Goal: Task Accomplishment & Management: Manage account settings

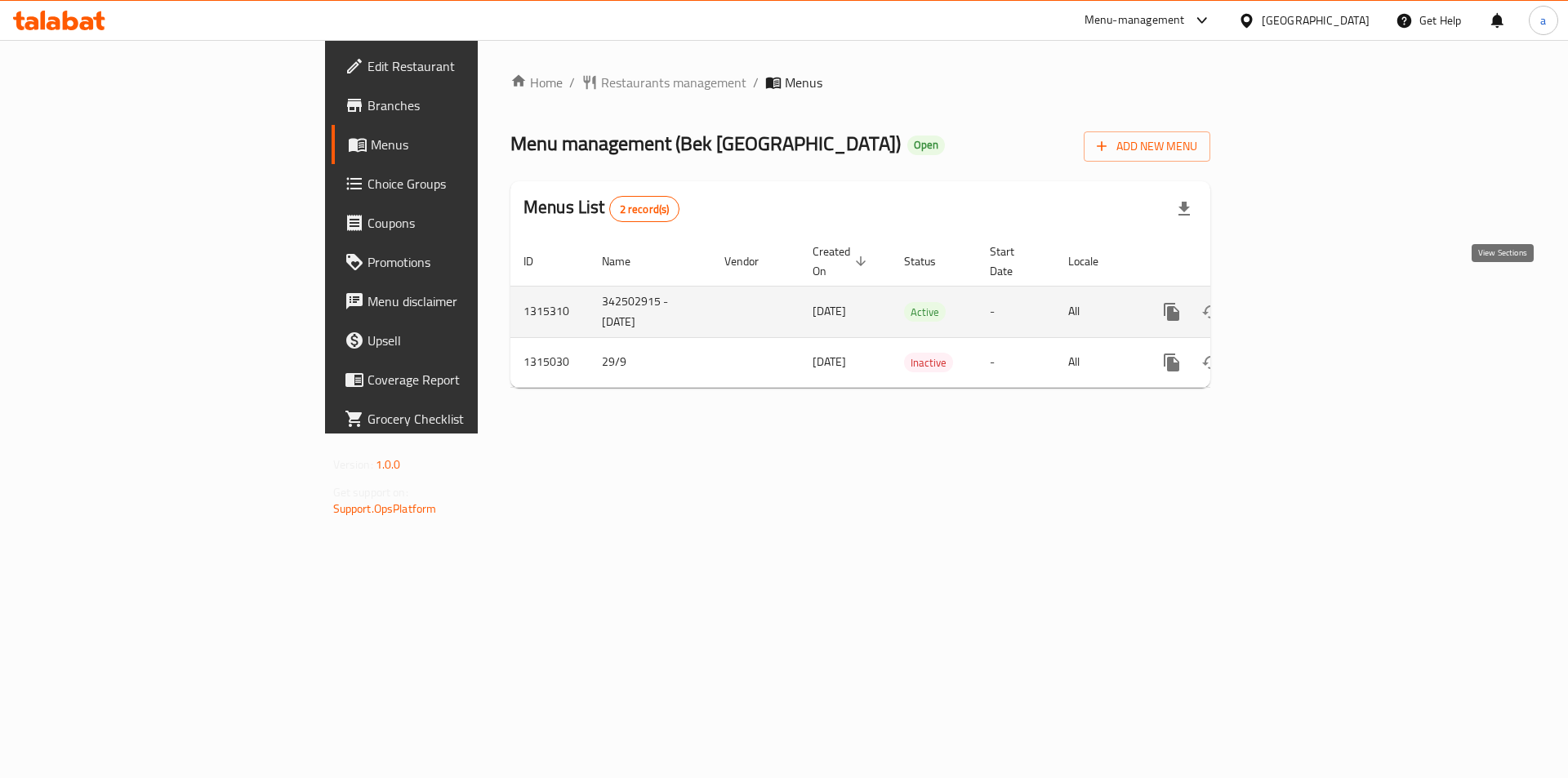
click at [1299, 302] on icon "enhanced table" at bounding box center [1289, 312] width 20 height 20
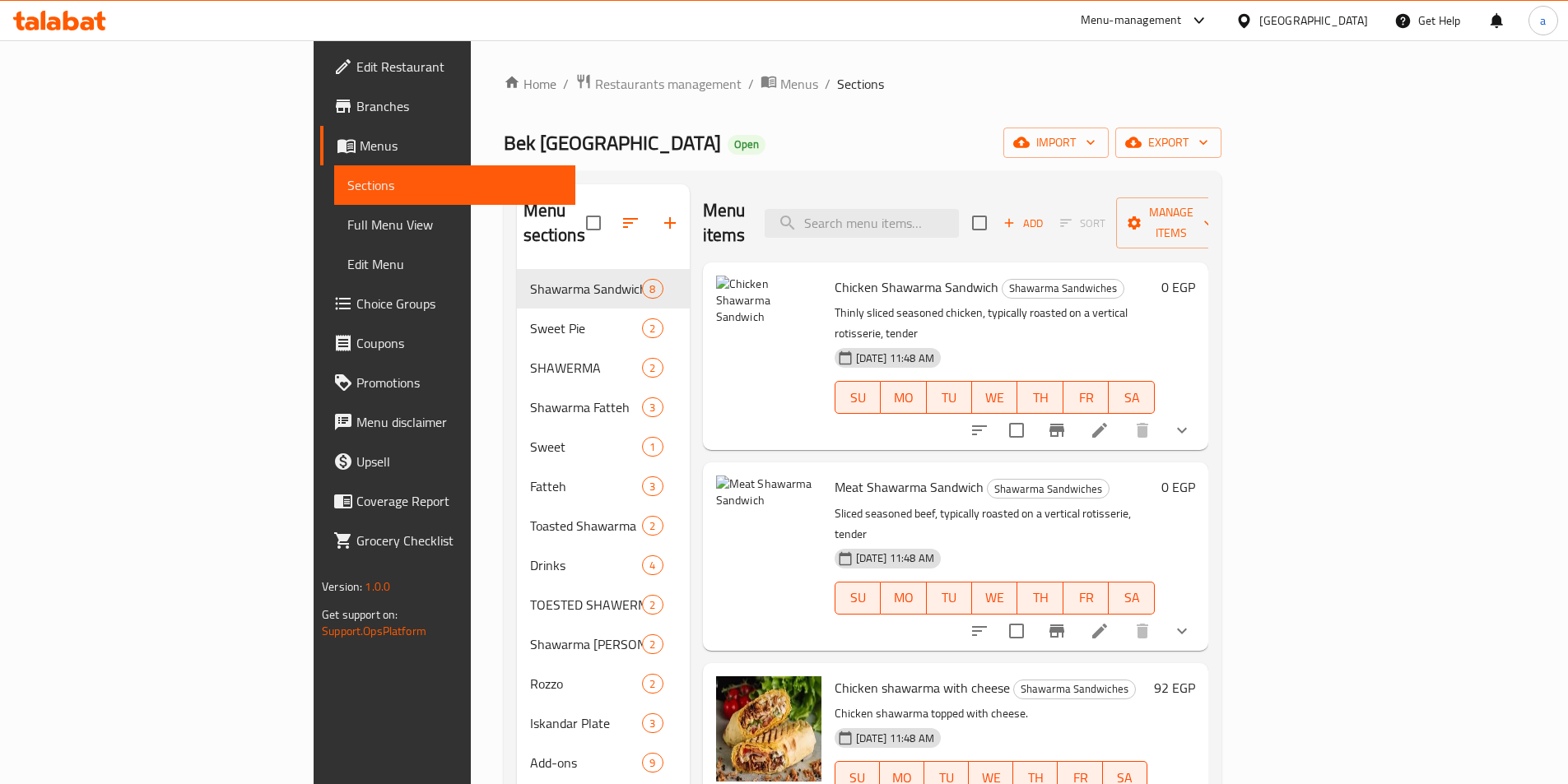
click at [992, 226] on div "Menu items Add Sort Manage items" at bounding box center [956, 223] width 505 height 78
click at [960, 221] on input "search" at bounding box center [862, 223] width 194 height 29
paste input "Special Beef Bey [GEOGRAPHIC_DATA]"
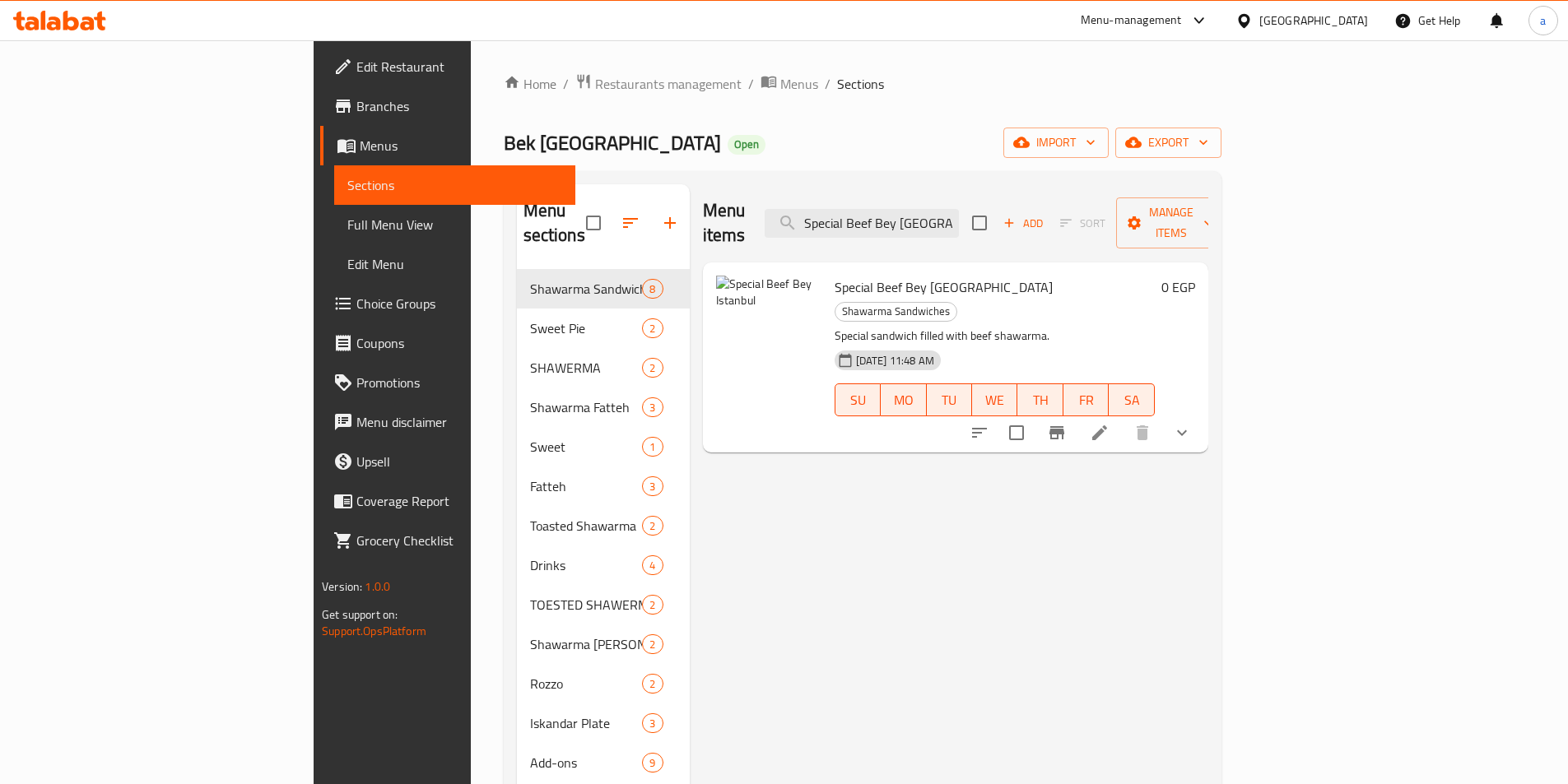
type input "Special Beef Bey [GEOGRAPHIC_DATA]"
click at [1123, 418] on li at bounding box center [1100, 433] width 47 height 29
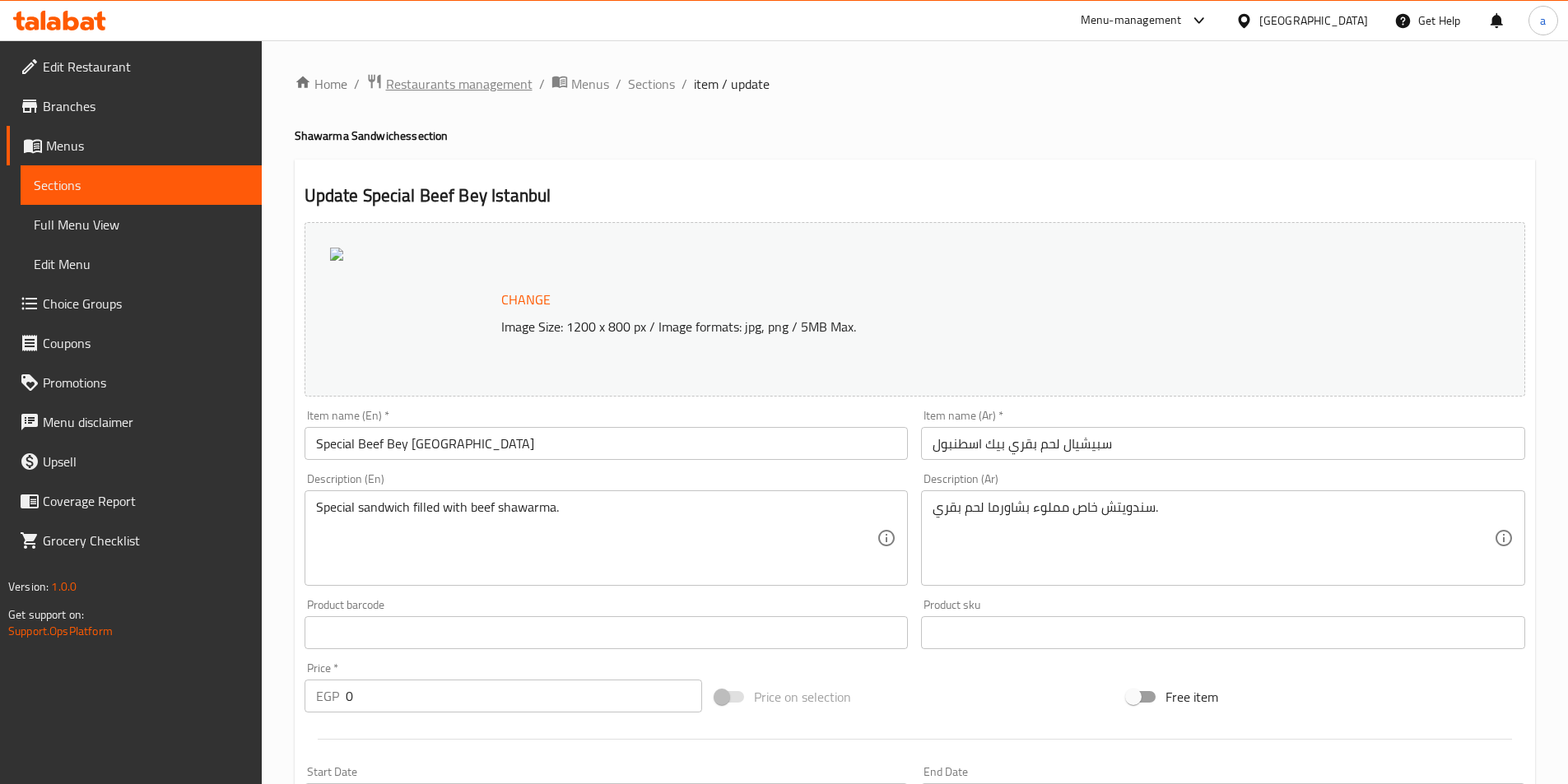
click at [471, 94] on span "Restaurants management" at bounding box center [459, 84] width 147 height 20
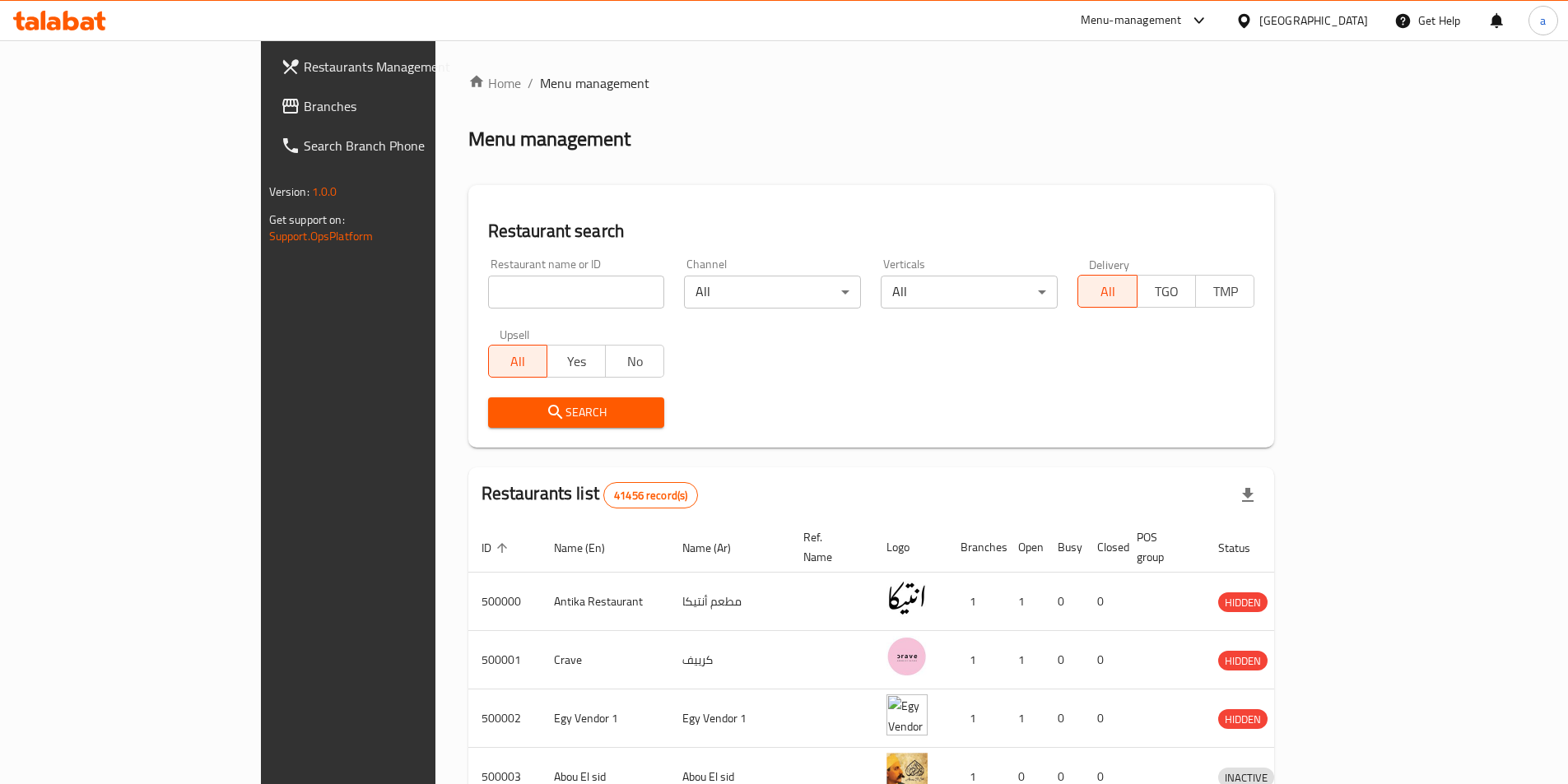
click at [304, 106] on span "Branches" at bounding box center [407, 107] width 206 height 20
